Goal: Task Accomplishment & Management: Manage account settings

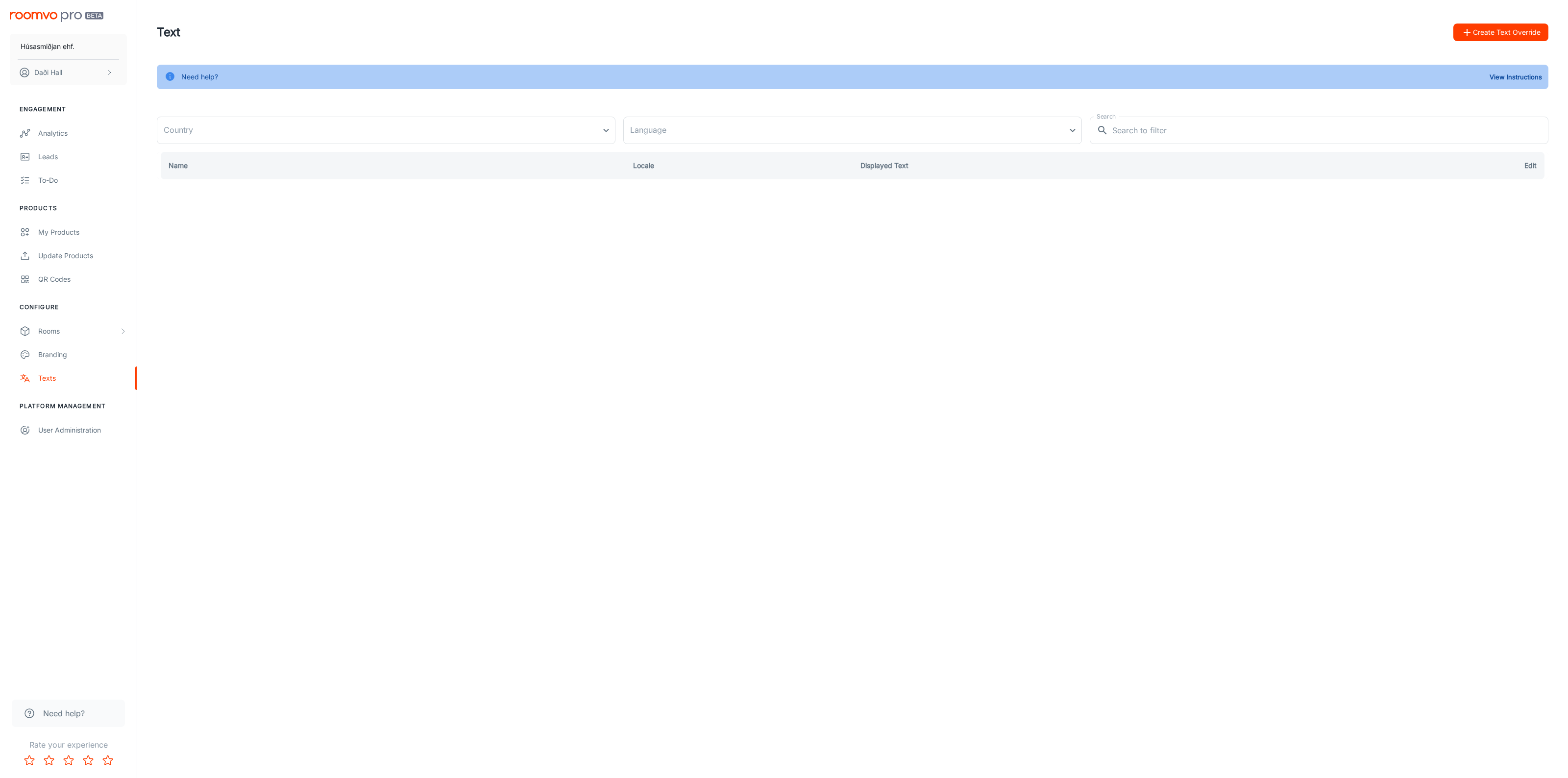
type input "[GEOGRAPHIC_DATA]"
type input "en-us"
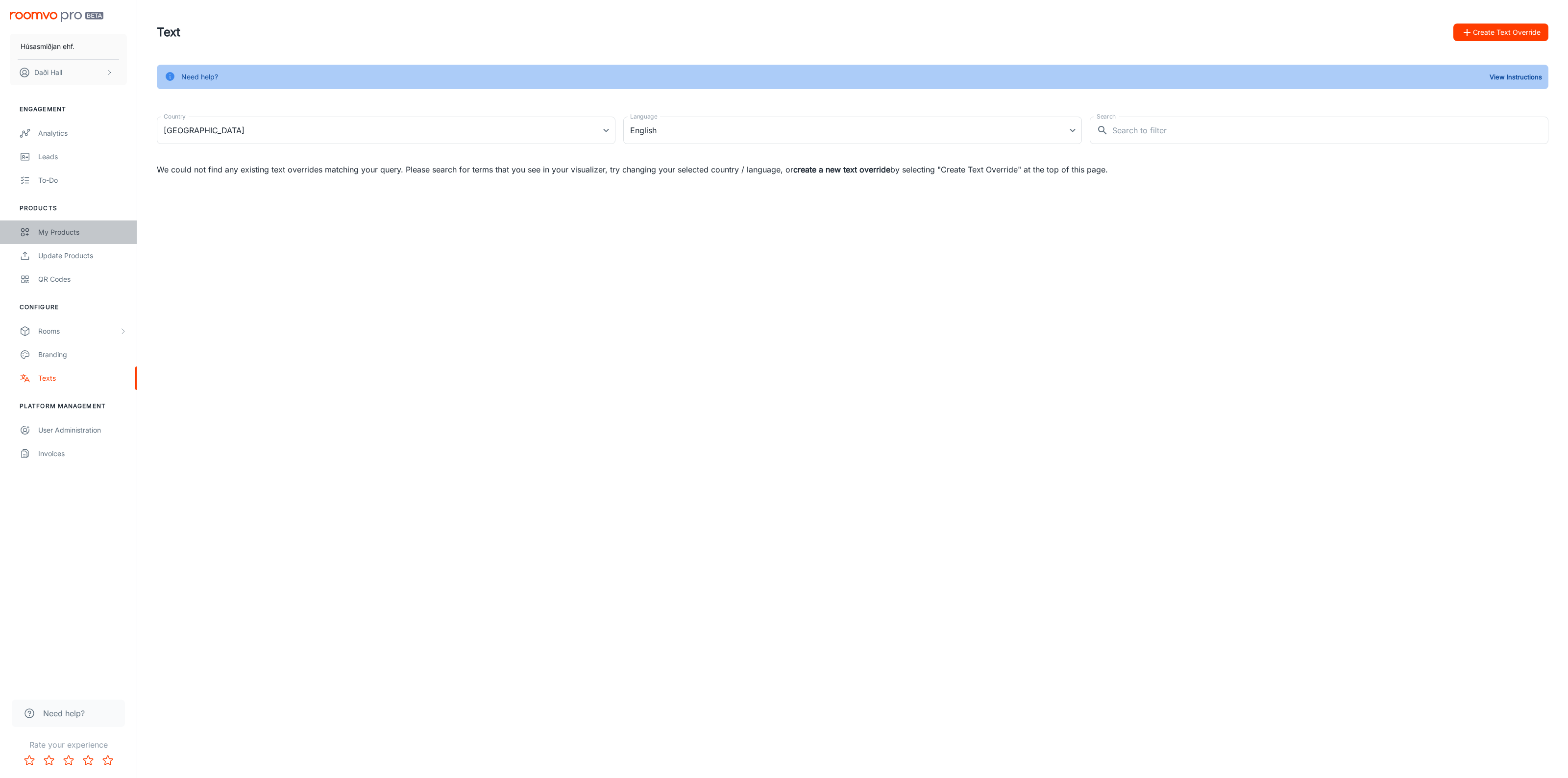
click at [52, 236] on div "My Products" at bounding box center [83, 233] width 89 height 11
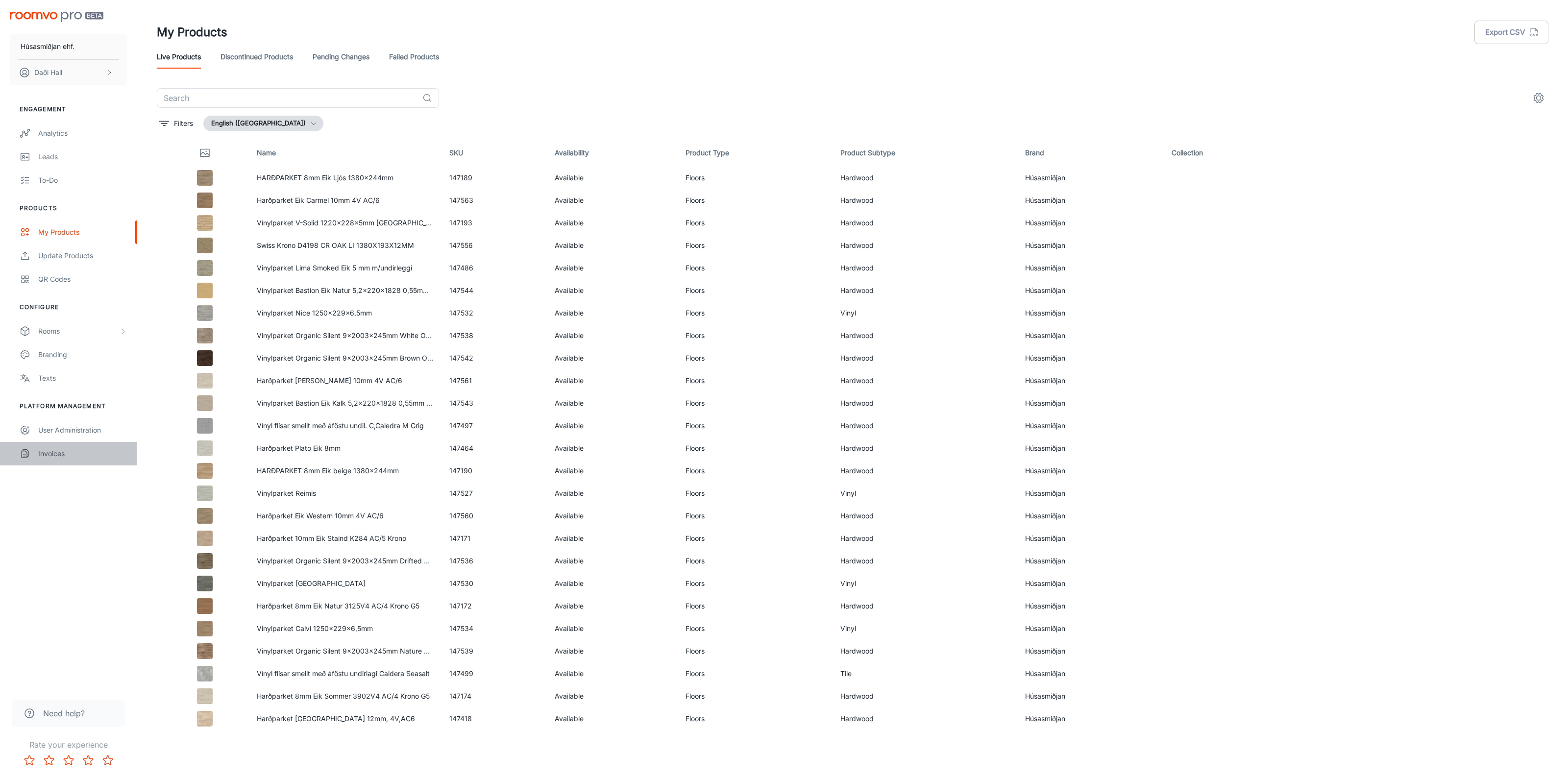
click at [40, 458] on div "Invoices" at bounding box center [83, 454] width 89 height 11
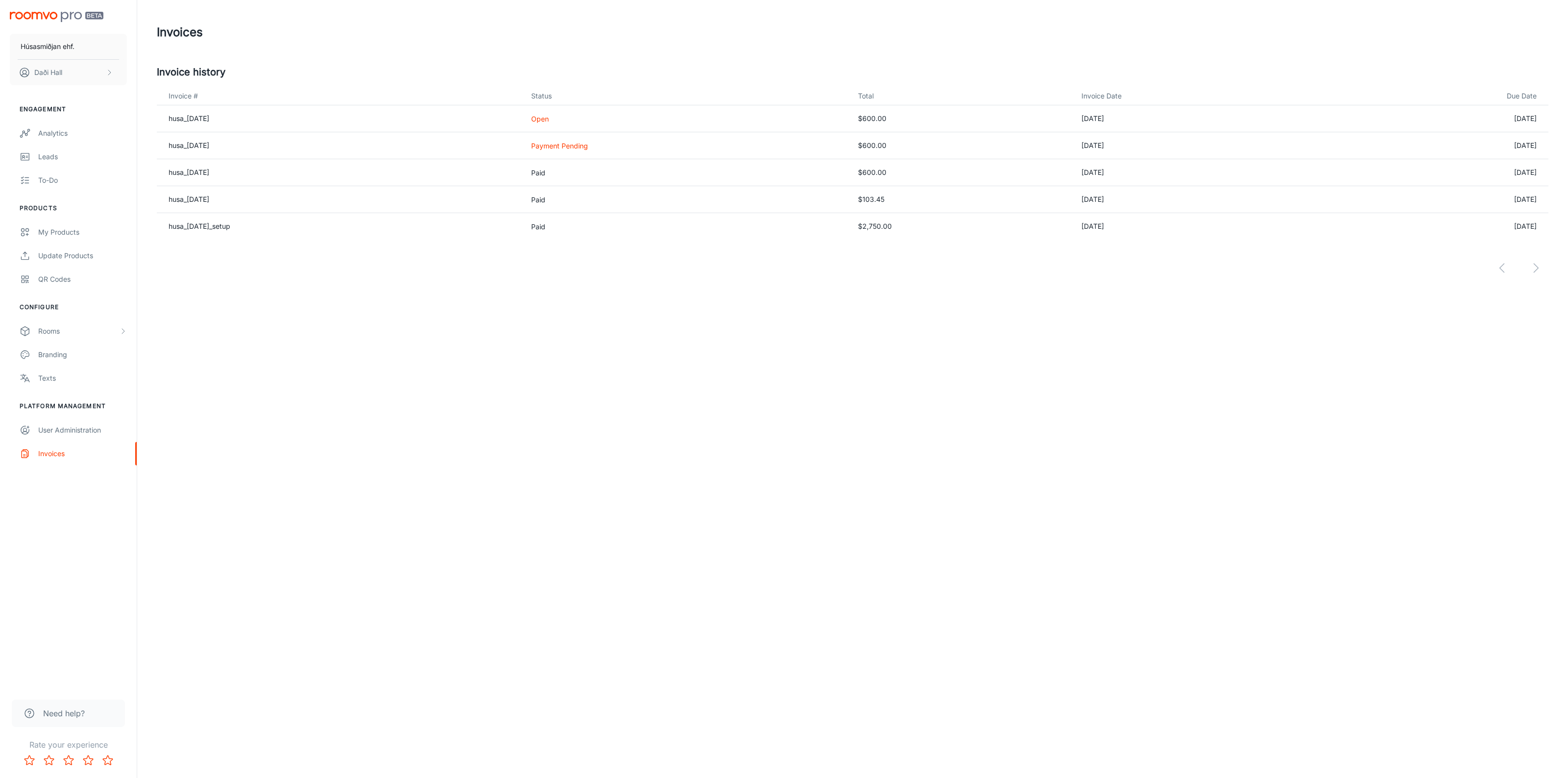
click at [234, 147] on td "husa_[DATE]" at bounding box center [340, 145] width 366 height 27
click at [1531, 147] on td "[DATE]" at bounding box center [1437, 145] width 223 height 27
drag, startPoint x: 247, startPoint y: 146, endPoint x: 165, endPoint y: 146, distance: 82.0
click at [165, 146] on td "husa_[DATE]" at bounding box center [340, 145] width 366 height 27
copy link "husa_[DATE]"
